Goal: Navigation & Orientation: Find specific page/section

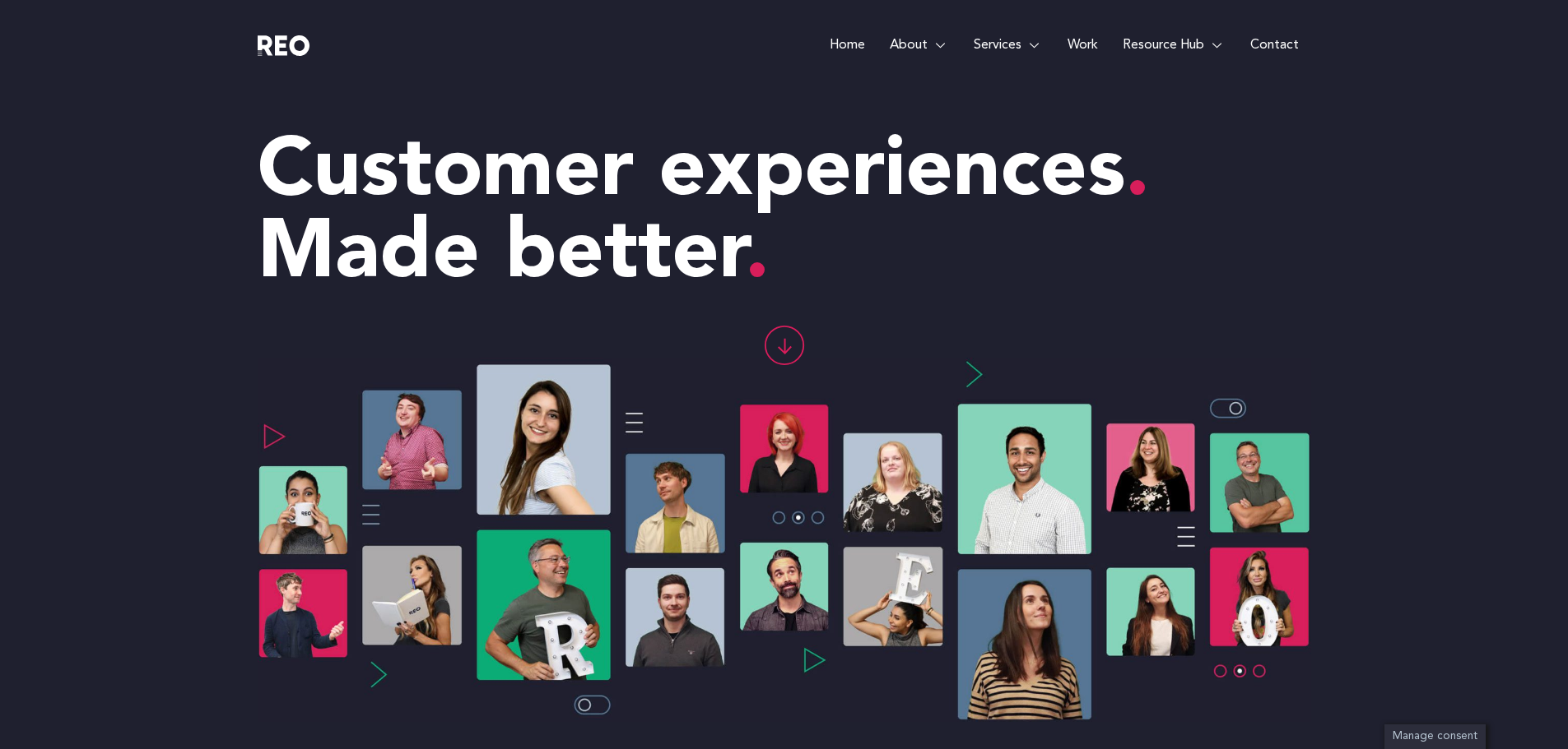
click at [1084, 39] on link "Work" at bounding box center [1083, 45] width 55 height 91
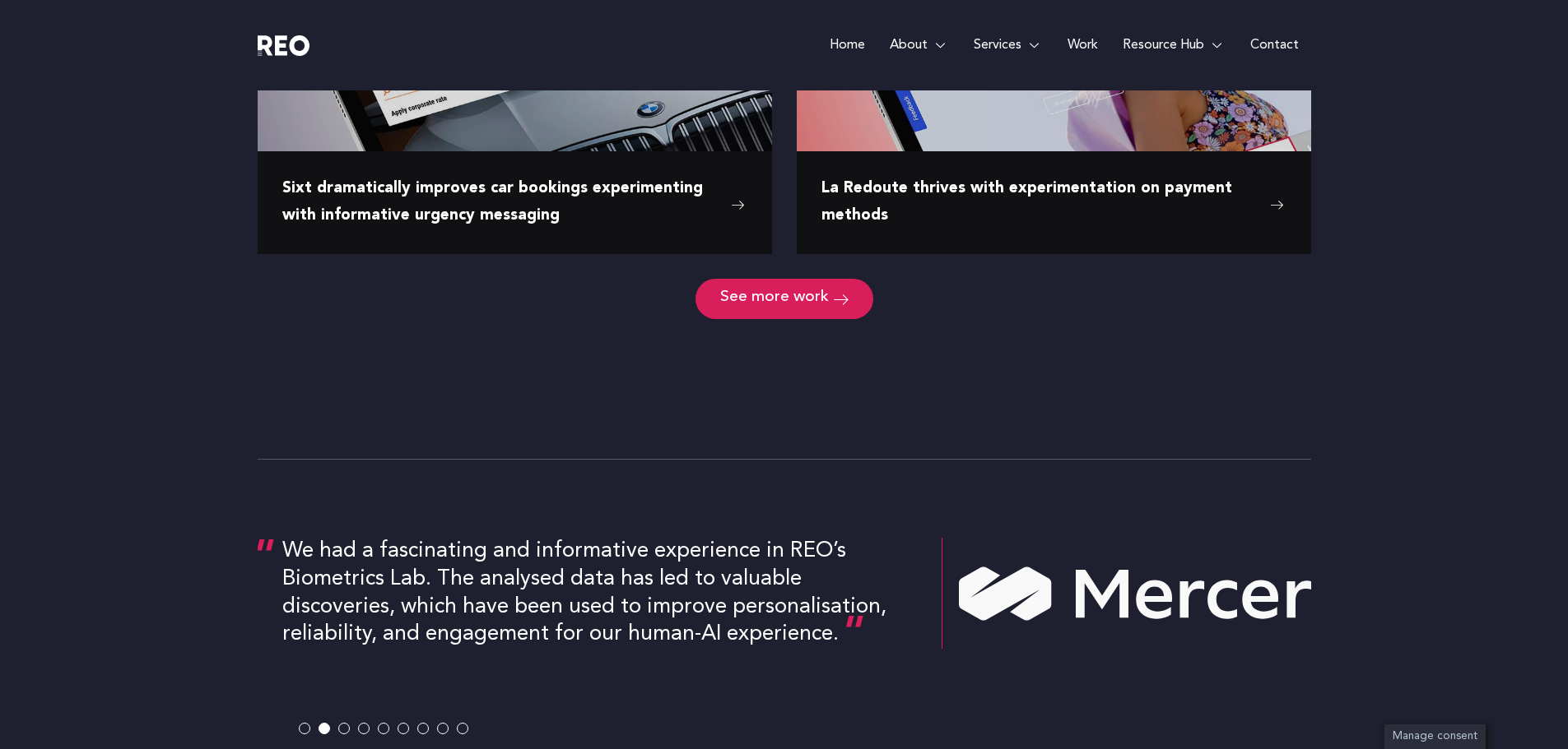
scroll to position [2386, 0]
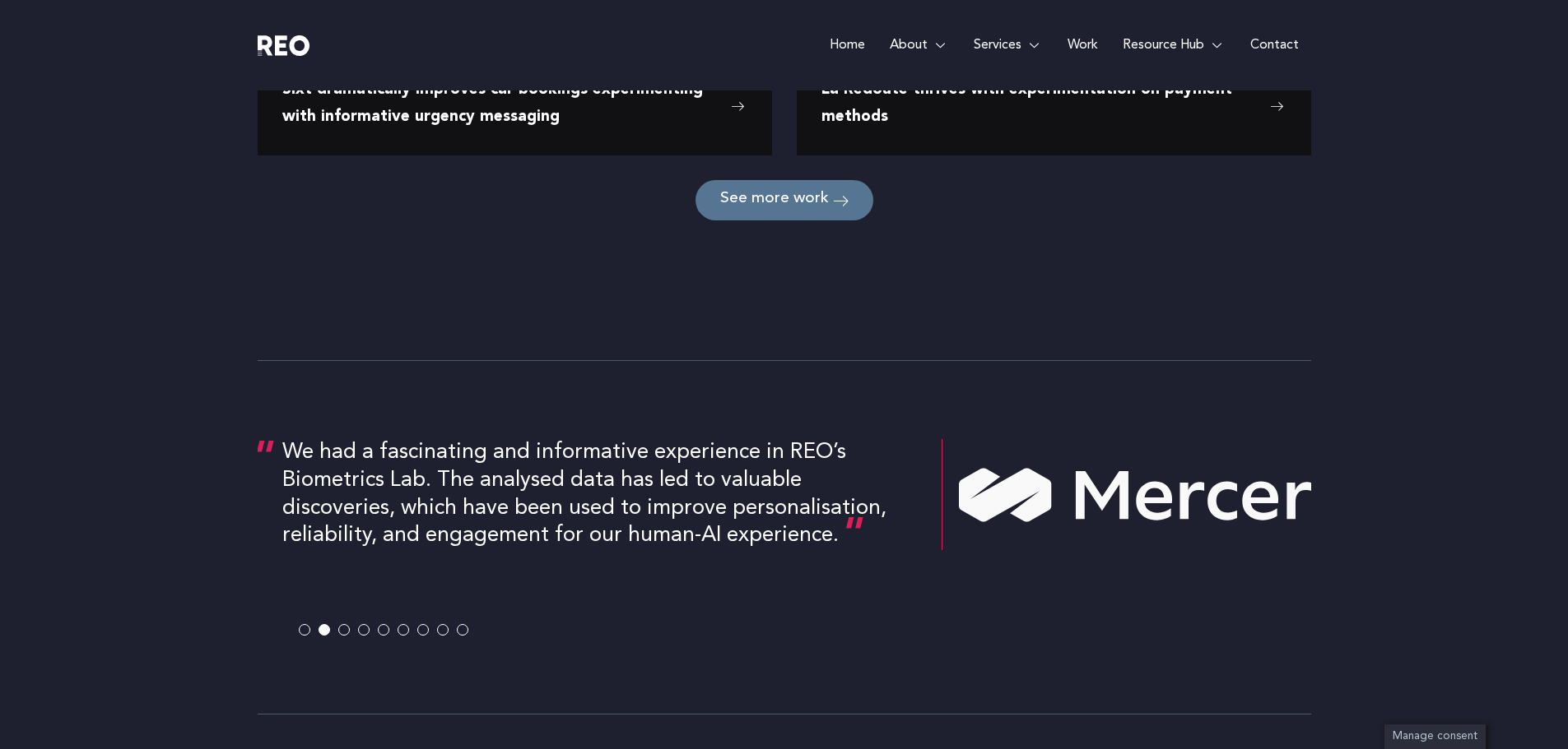
click at [806, 212] on link "See more work" at bounding box center [784, 200] width 178 height 40
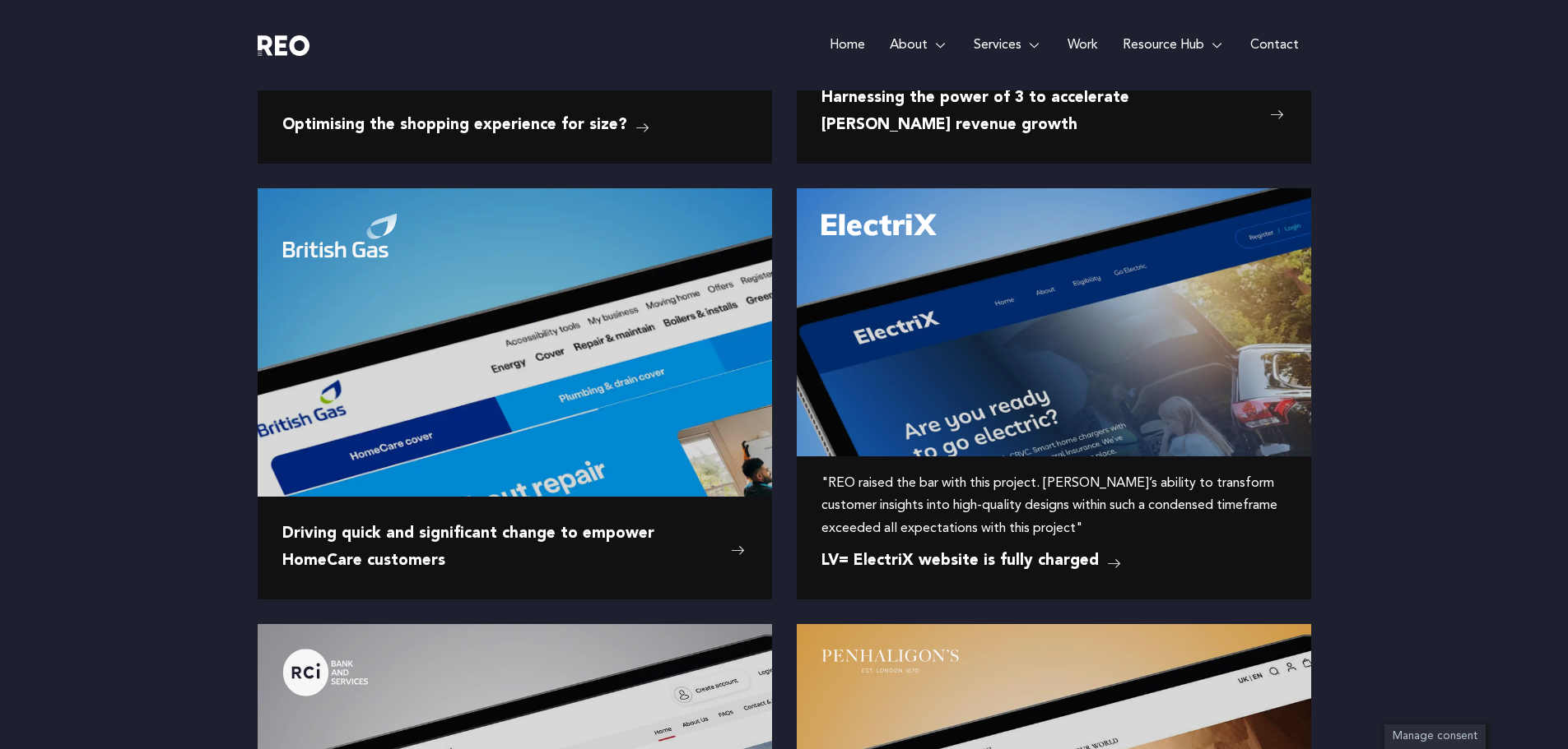
scroll to position [164, 0]
